Goal: Navigation & Orientation: Find specific page/section

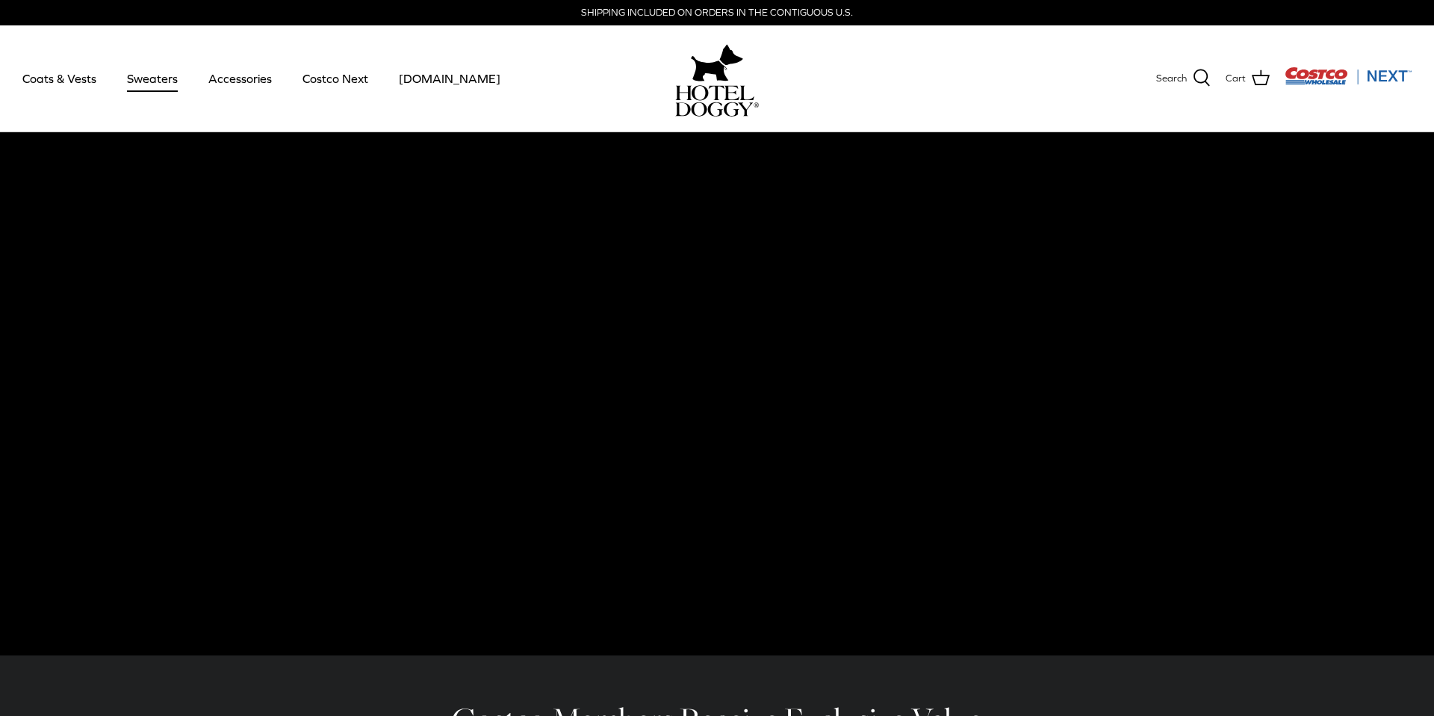
click at [156, 81] on link "Sweaters" at bounding box center [153, 78] width 78 height 51
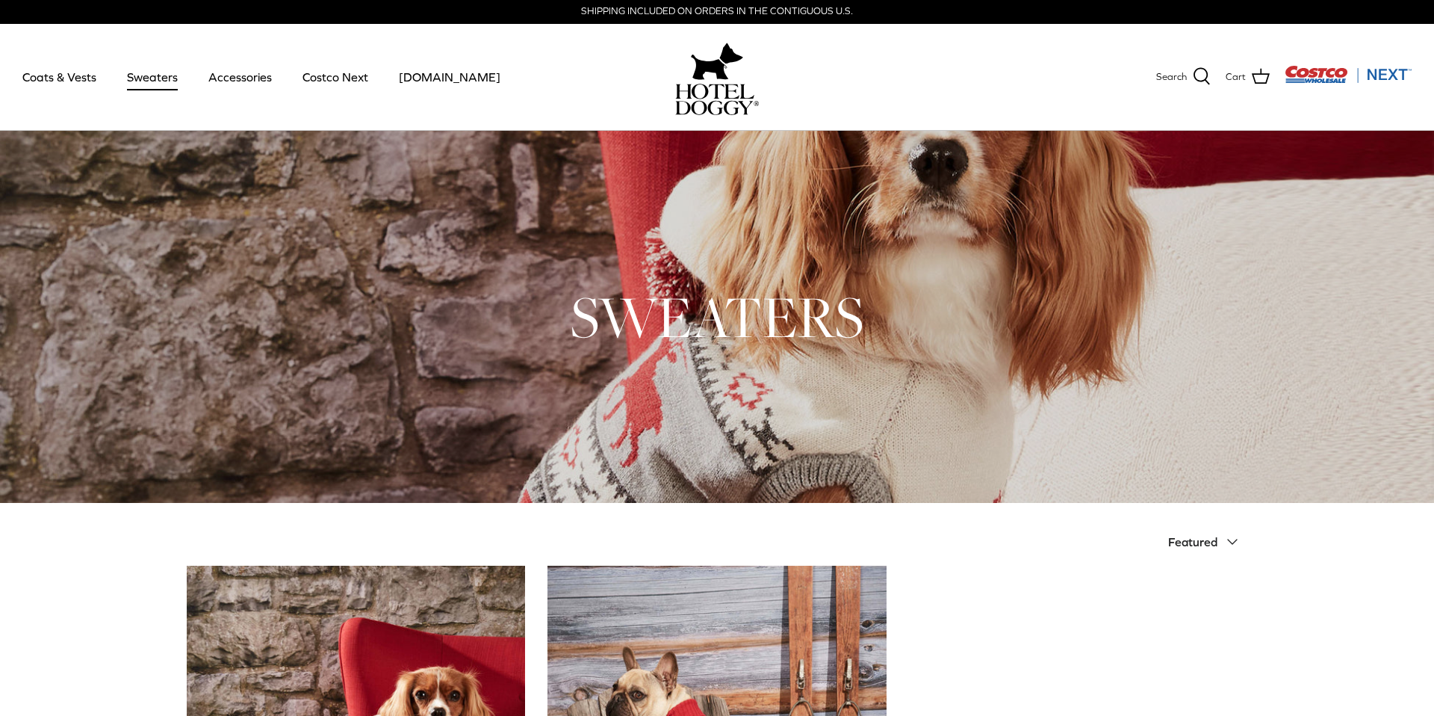
scroll to position [14, 0]
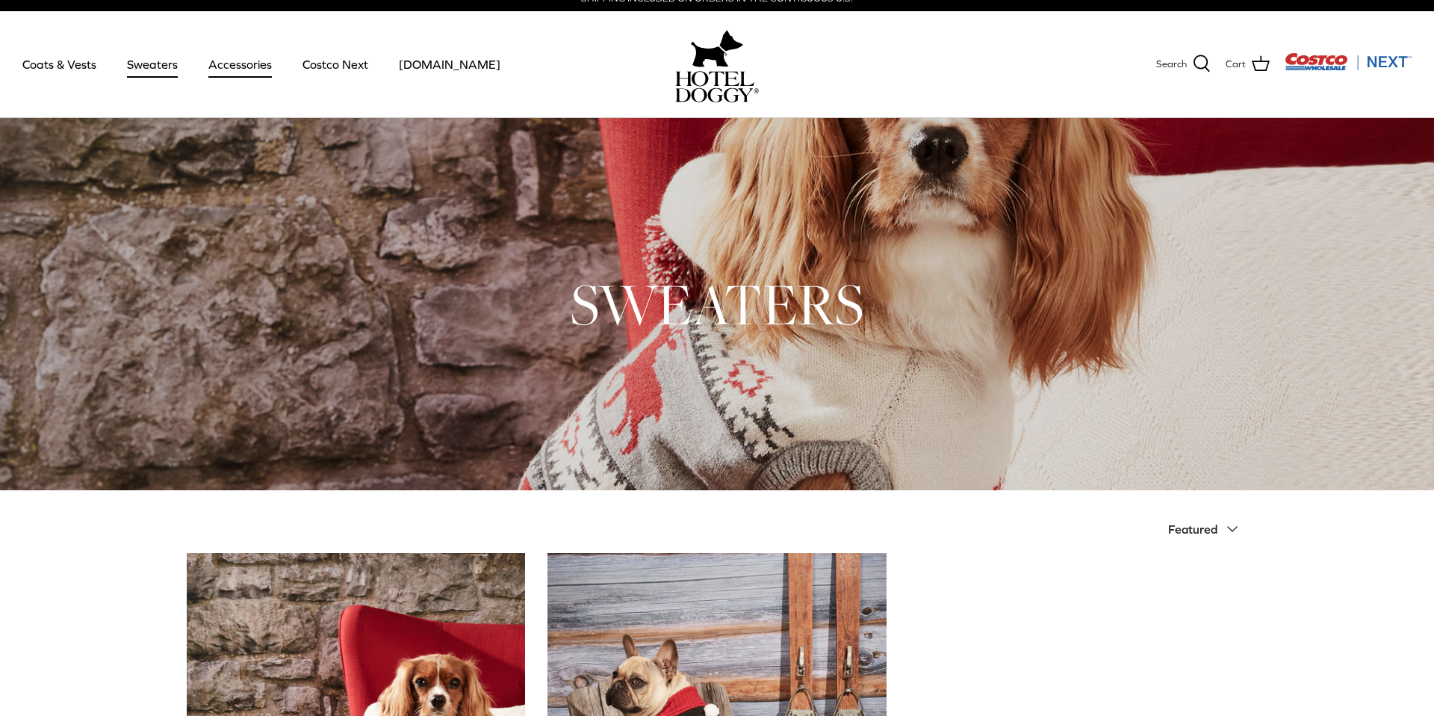
click at [259, 66] on link "Accessories" at bounding box center [240, 64] width 90 height 51
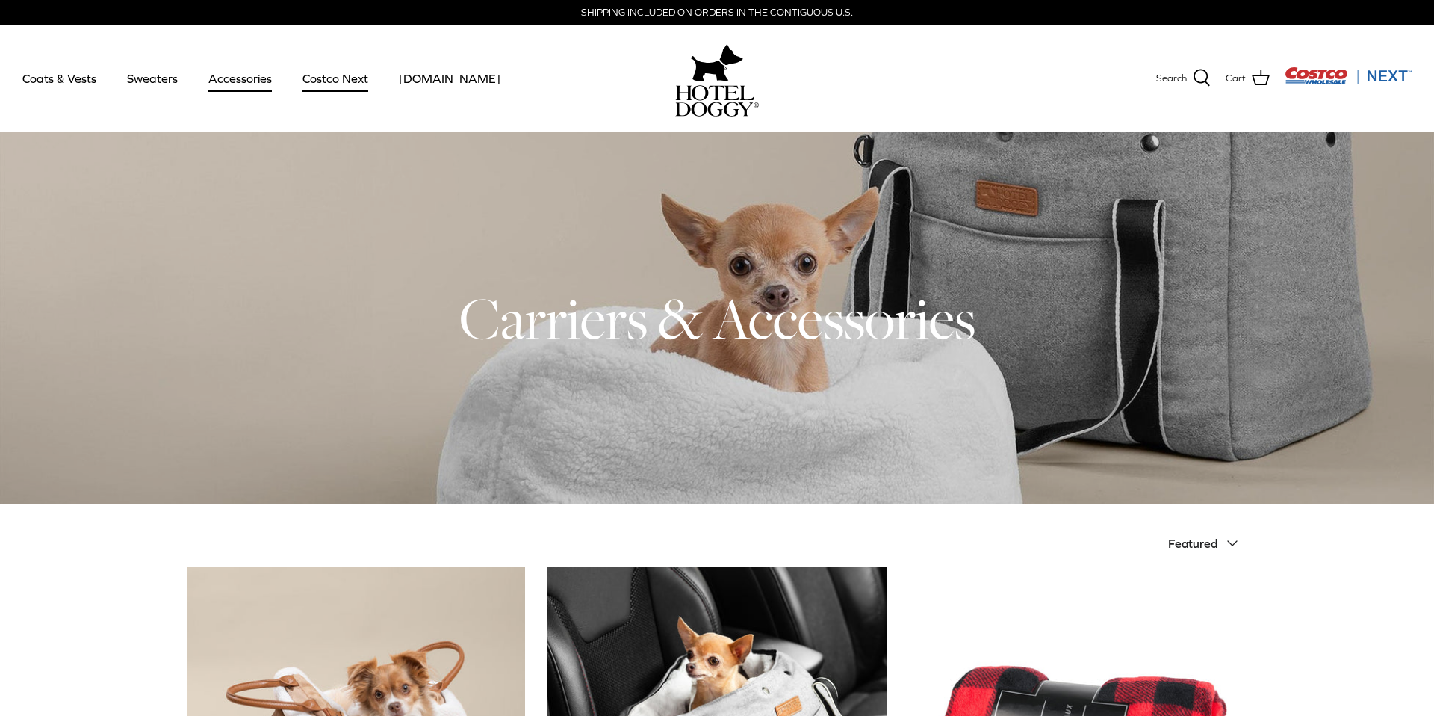
click at [350, 75] on link "Costco Next" at bounding box center [335, 78] width 93 height 51
